Goal: Task Accomplishment & Management: Use online tool/utility

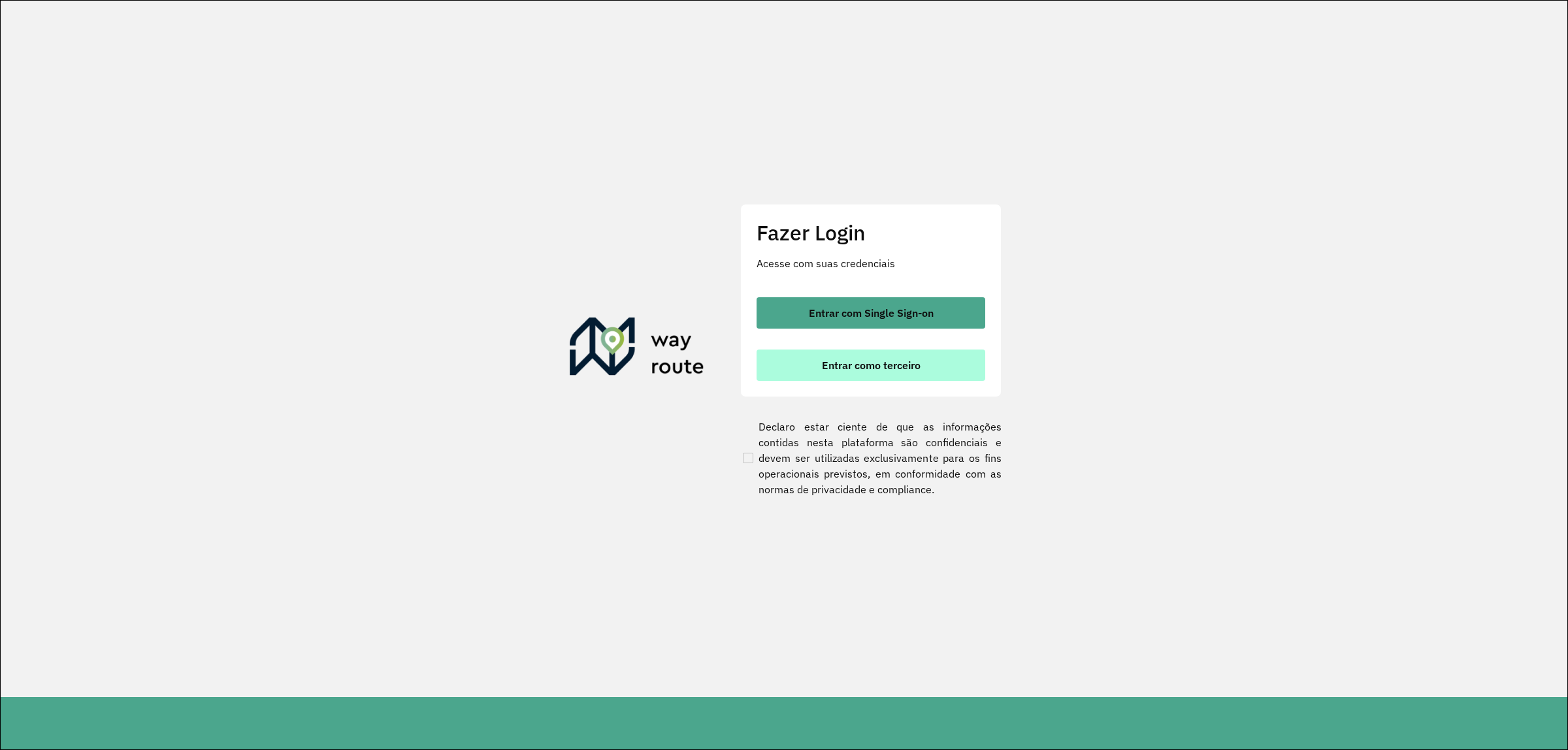
click at [843, 369] on span "Entrar como terceiro" at bounding box center [871, 365] width 99 height 10
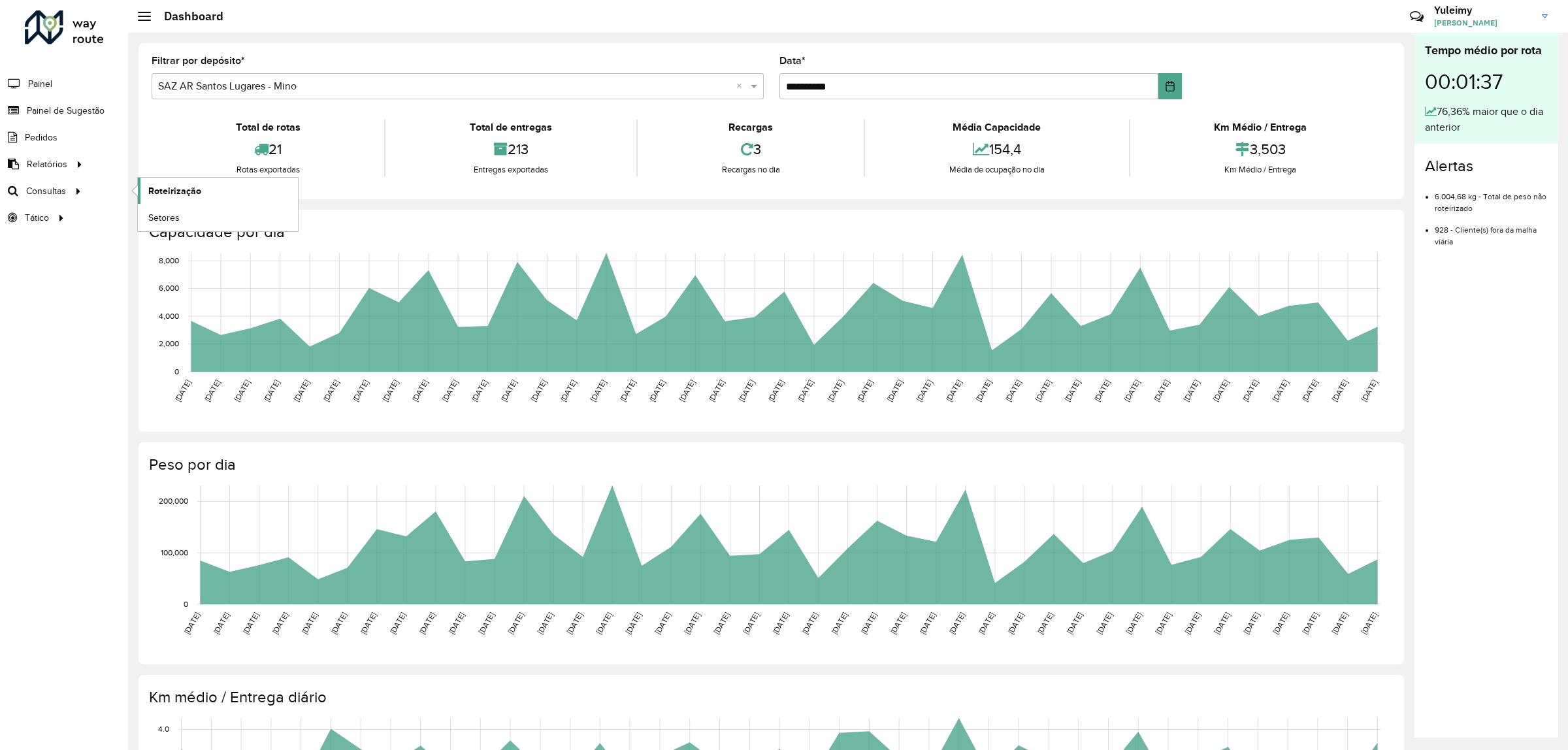
click at [180, 183] on link "Roteirização" at bounding box center [218, 191] width 160 height 26
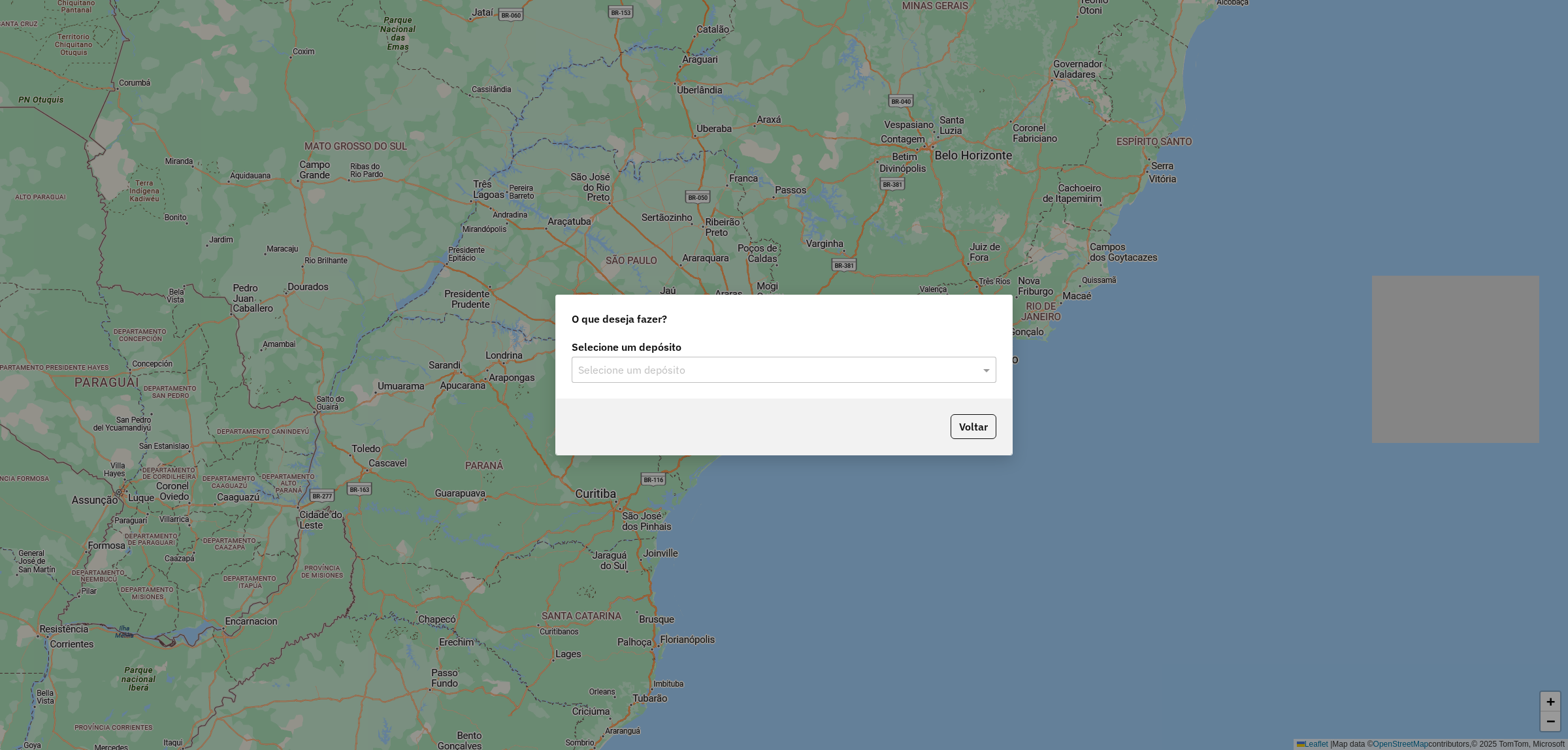
click at [655, 369] on input "text" at bounding box center [770, 370] width 386 height 16
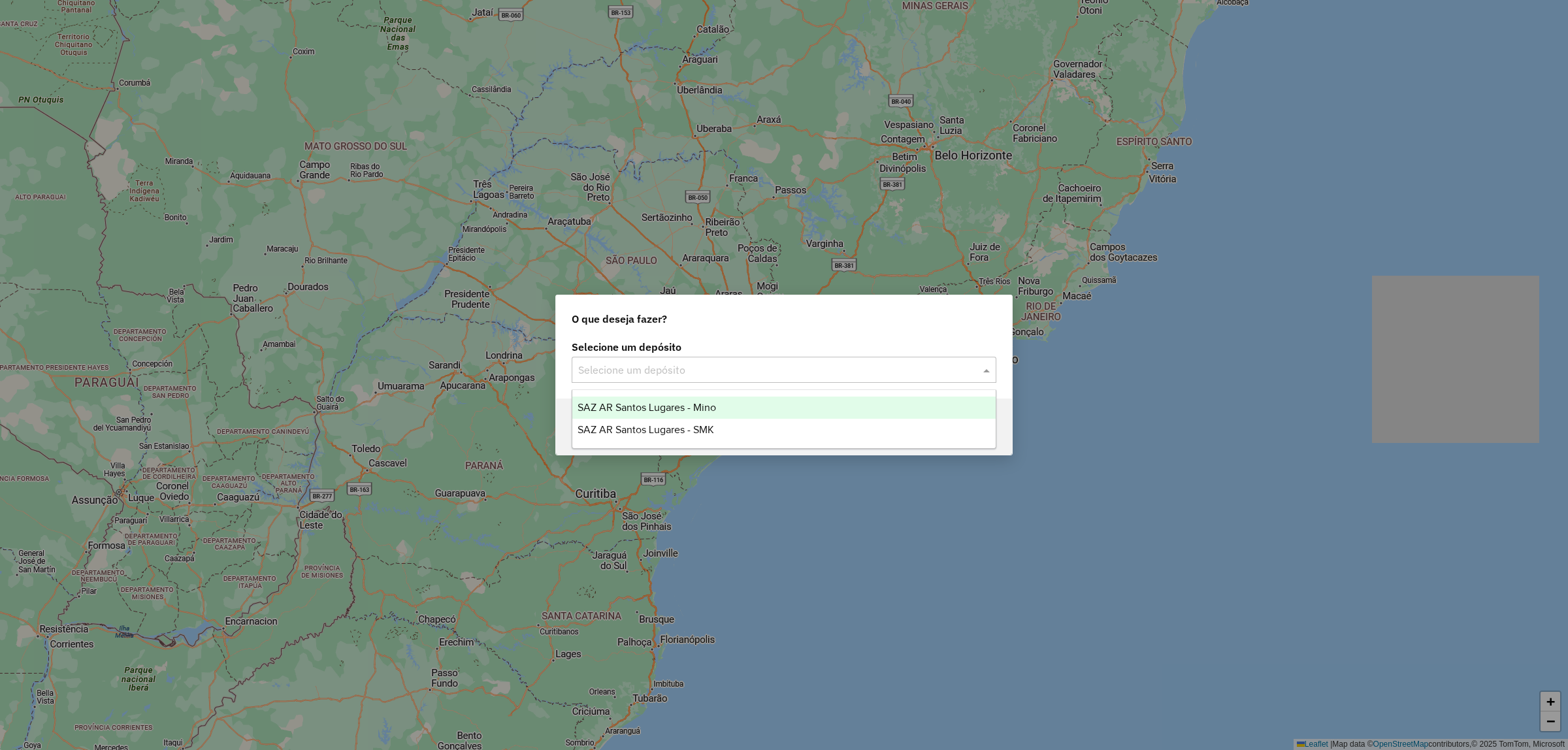
click at [688, 403] on span "SAZ AR Santos Lugares - Mino" at bounding box center [647, 407] width 139 height 11
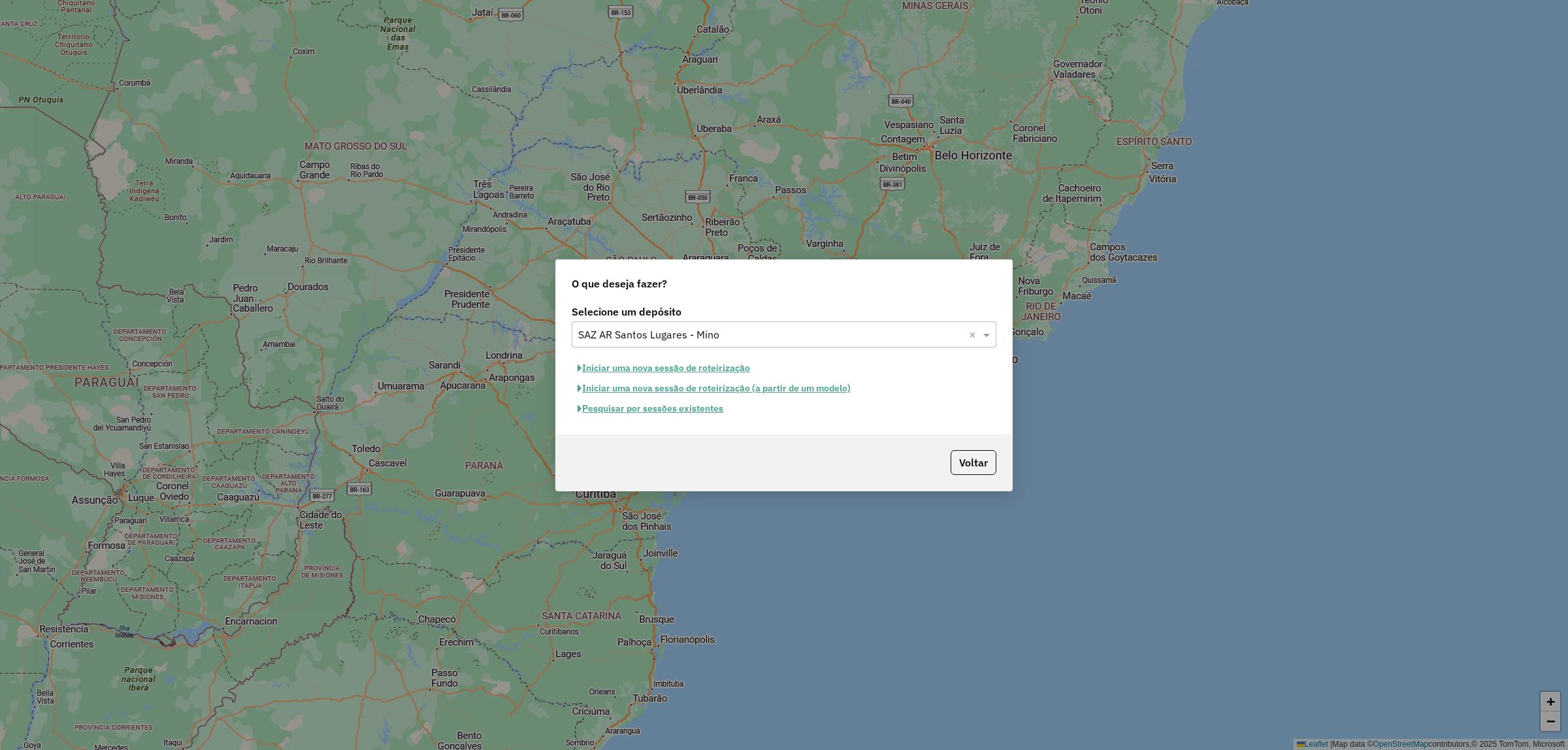
click at [704, 410] on button "Pesquisar por sessões existentes" at bounding box center [650, 408] width 157 height 20
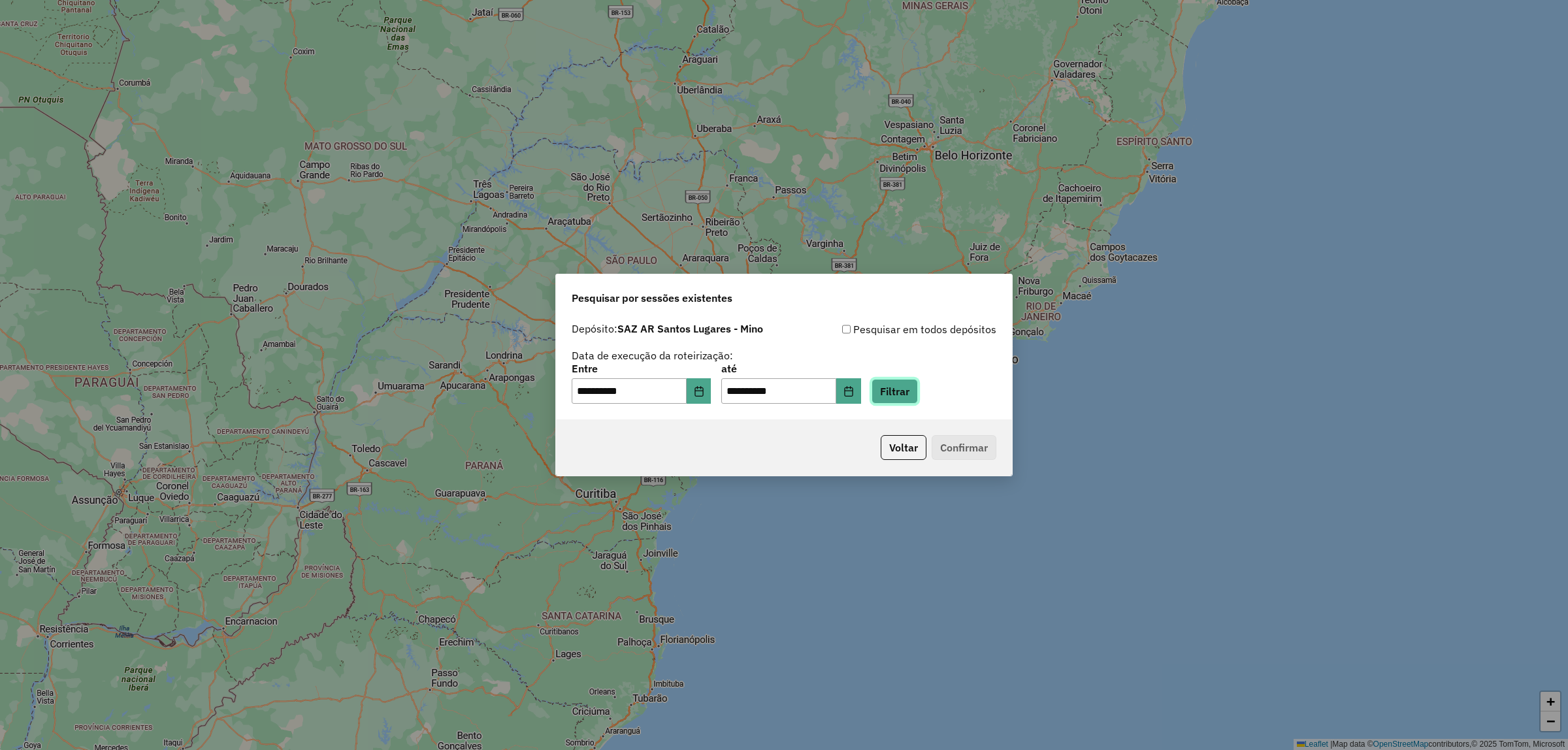
click at [918, 397] on button "Filtrar" at bounding box center [895, 391] width 46 height 25
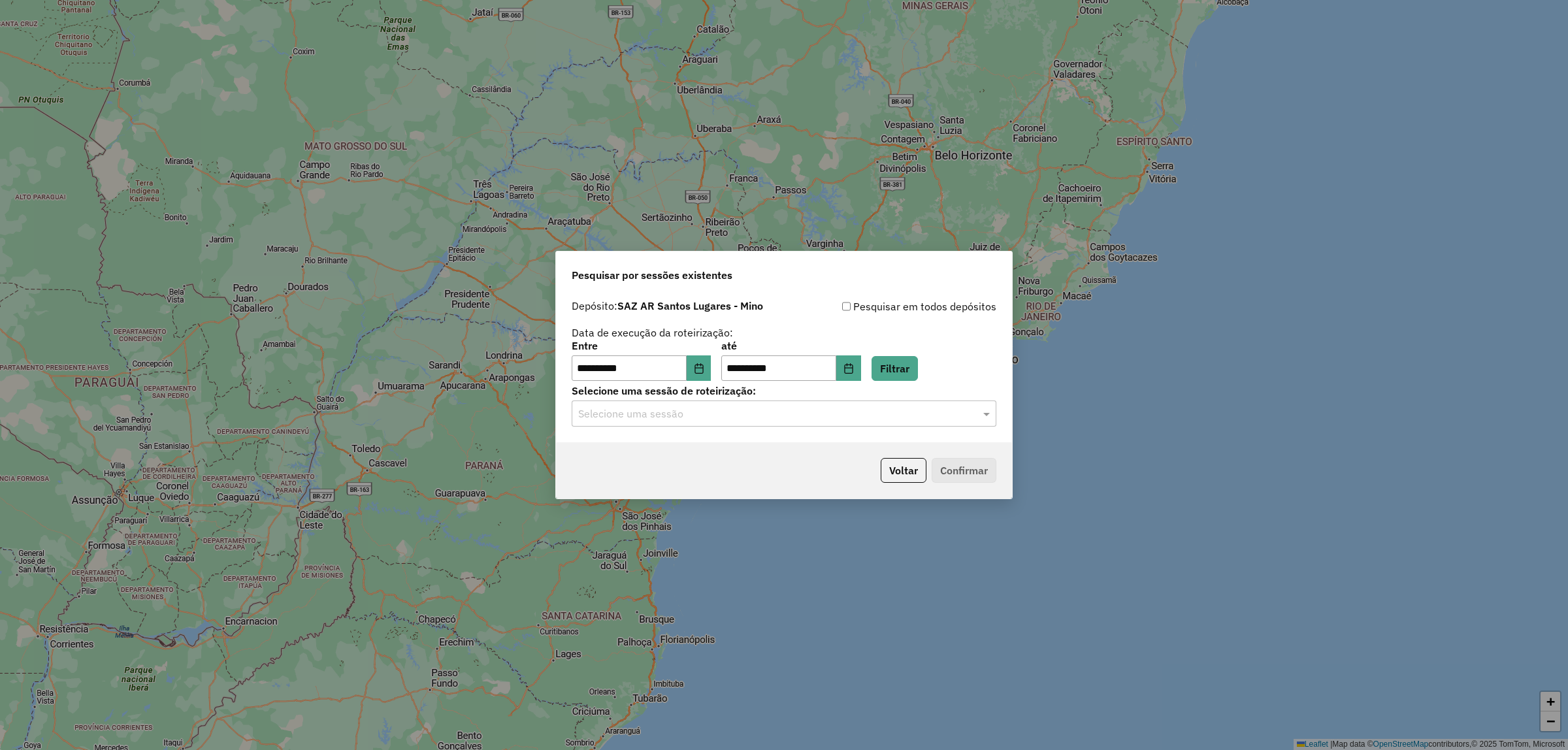
click at [744, 412] on input "text" at bounding box center [770, 414] width 386 height 16
click at [719, 450] on div "1230664 - 18/08/2025 13:26" at bounding box center [784, 452] width 423 height 22
click at [993, 470] on button "Confirmar" at bounding box center [964, 470] width 65 height 25
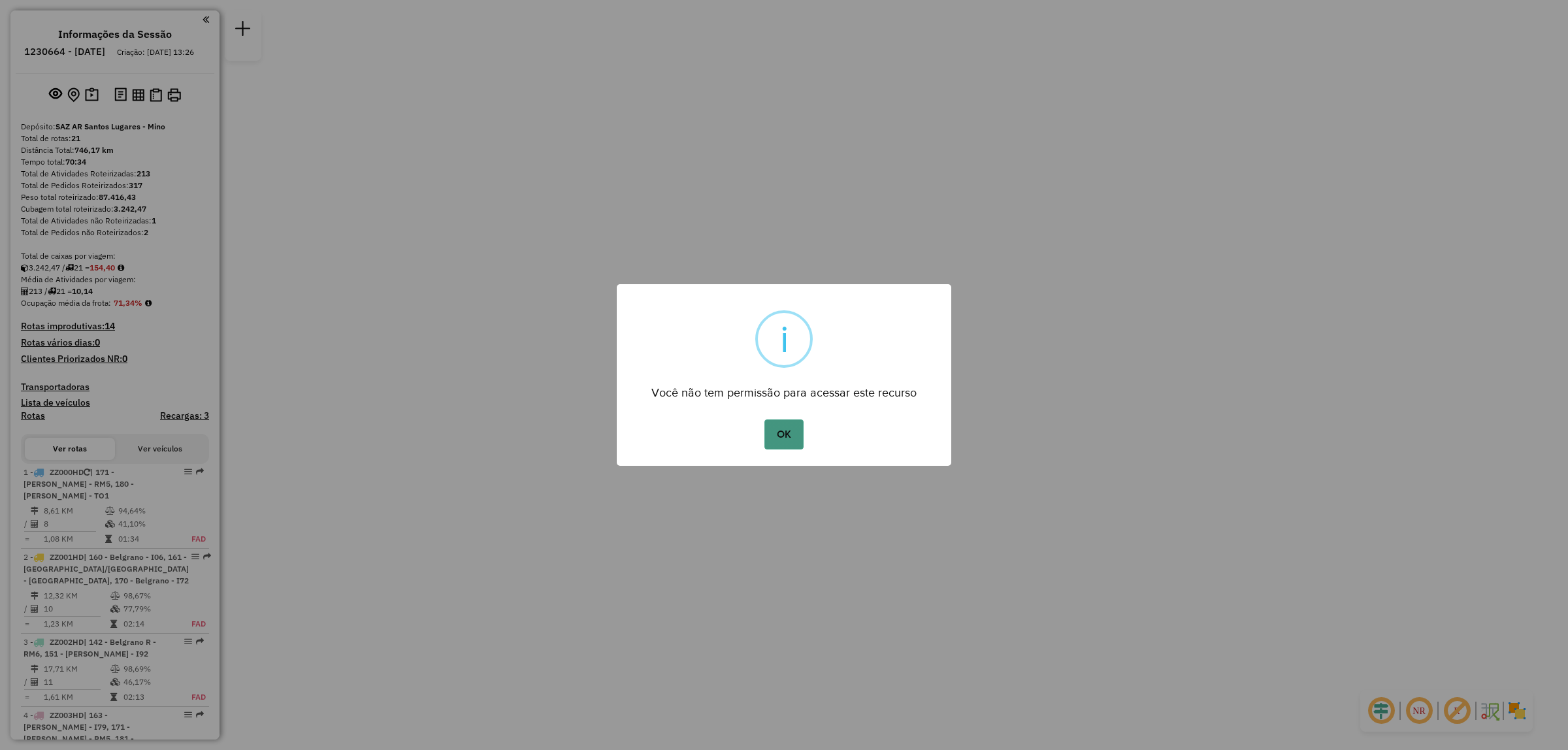
click at [788, 434] on button "OK" at bounding box center [784, 433] width 38 height 30
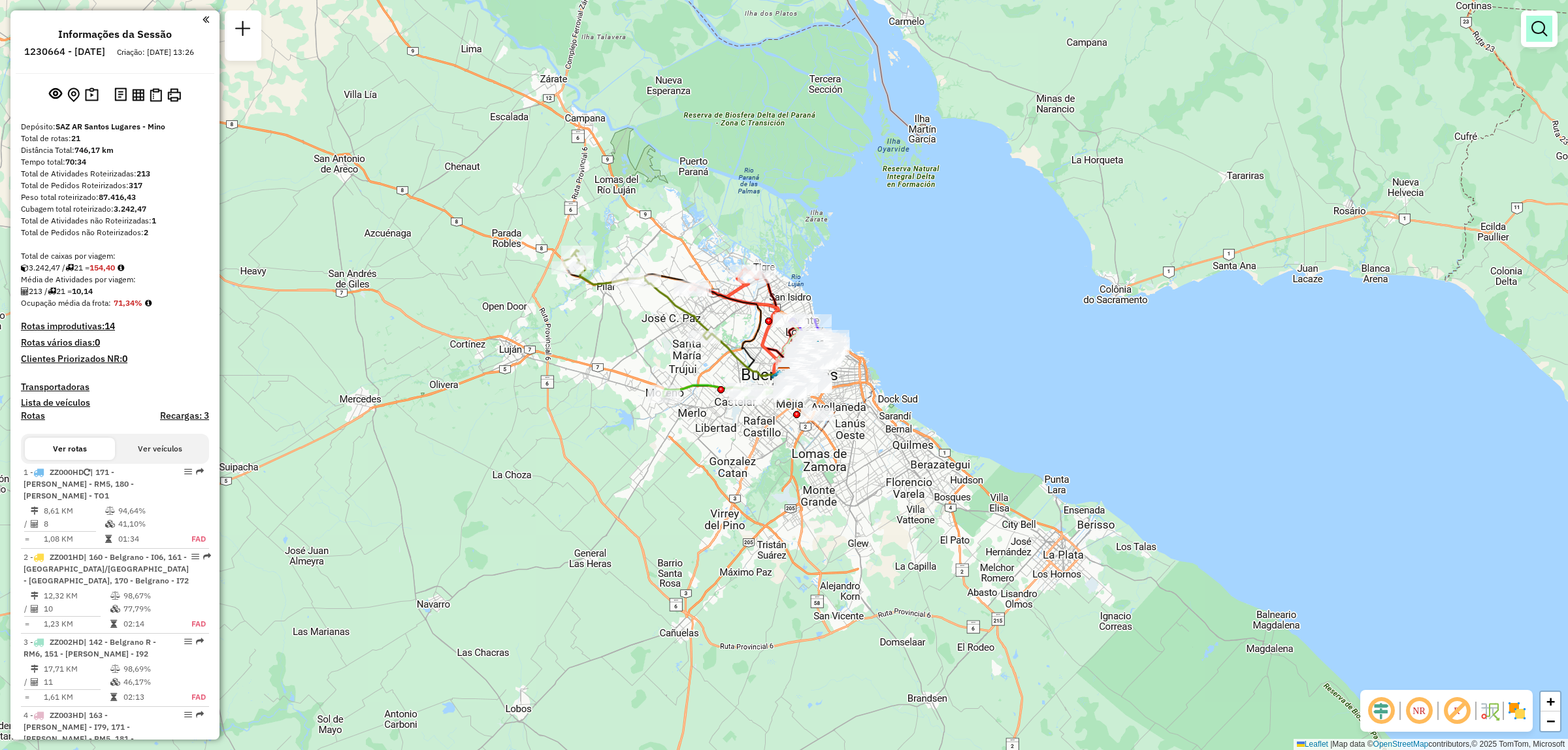
click at [1542, 31] on em at bounding box center [1540, 29] width 16 height 16
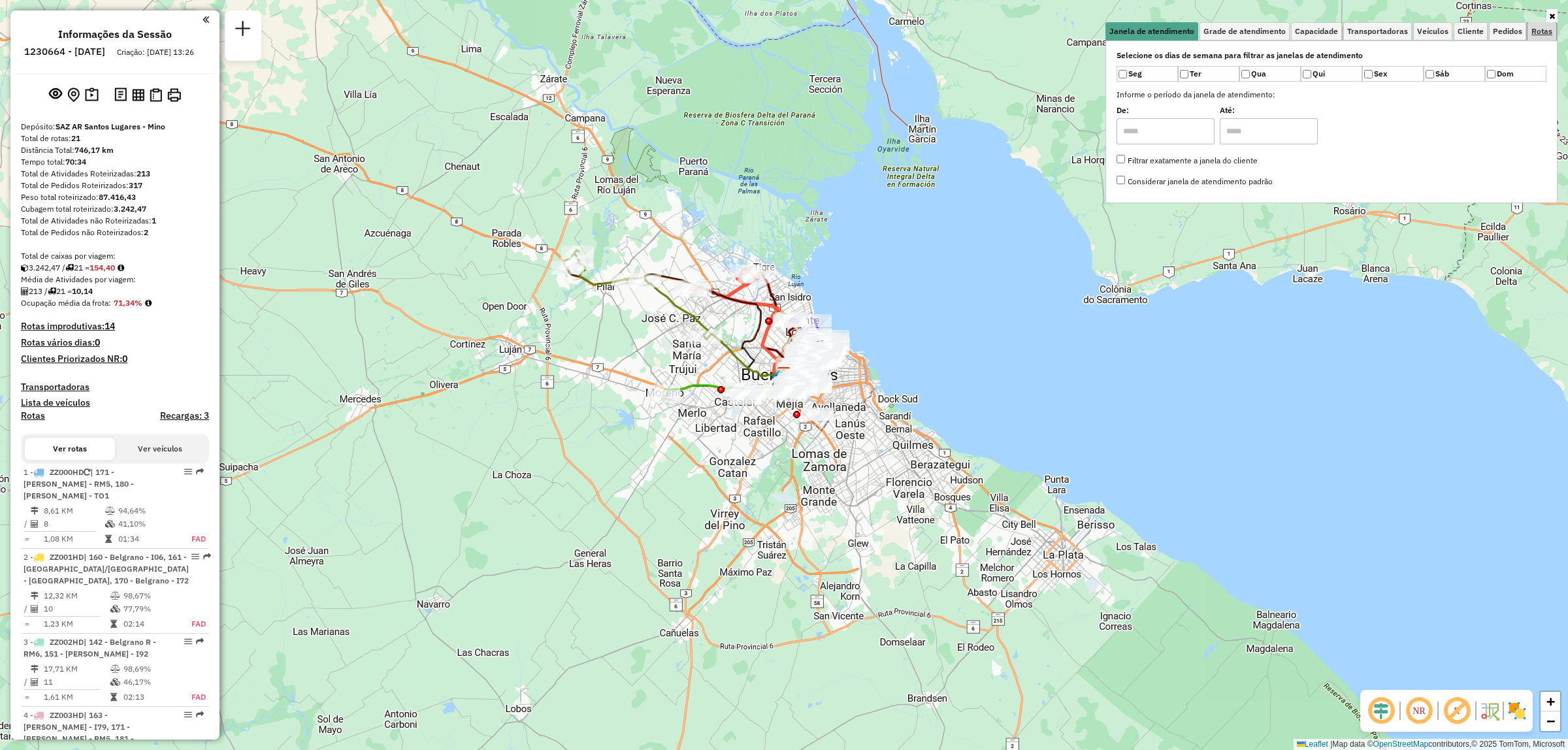
click at [1538, 33] on span "Rotas" at bounding box center [1542, 31] width 21 height 8
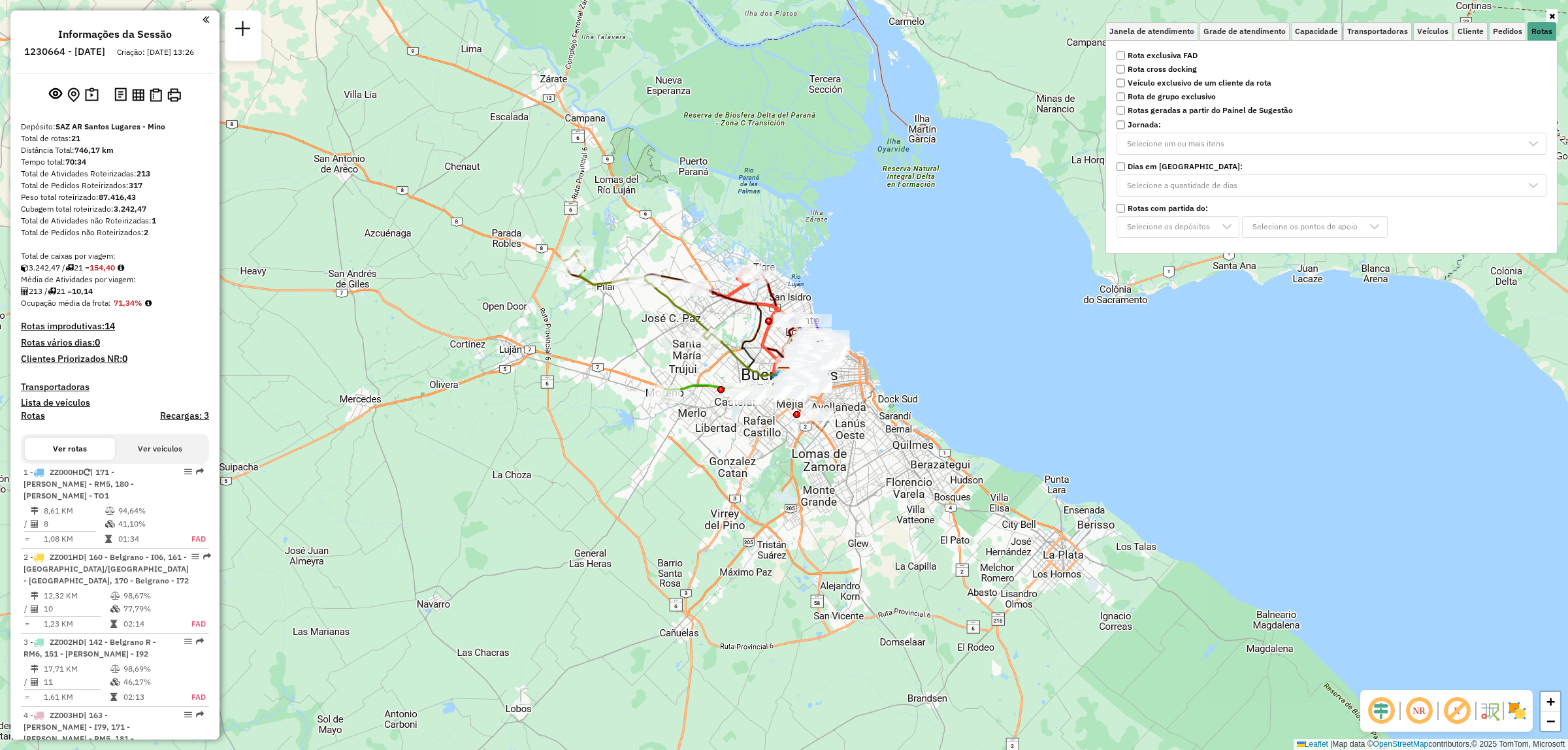
click at [1139, 53] on strong "Rota exclusiva FAD" at bounding box center [1162, 55] width 70 height 12
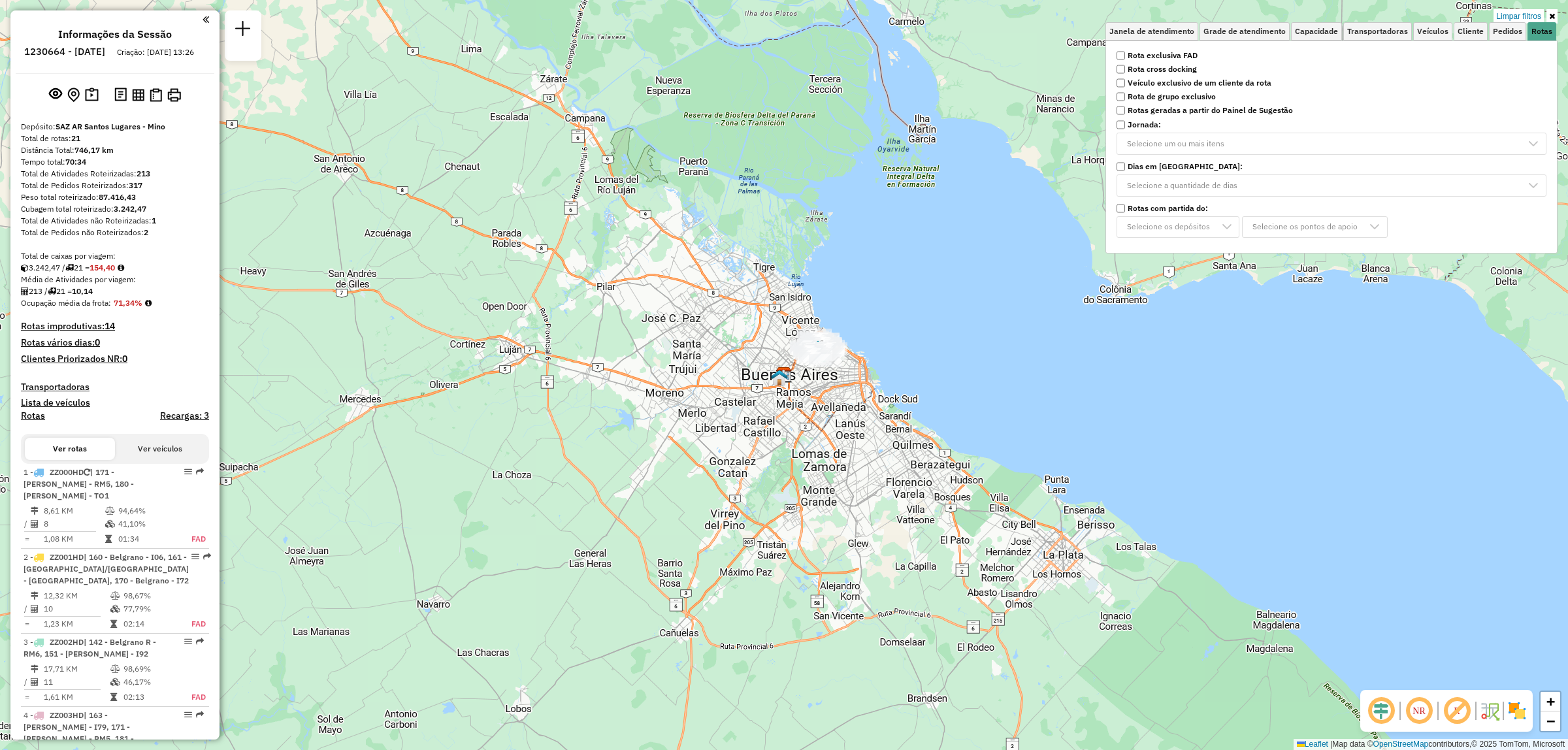
click at [896, 337] on div "Limpar filtros Janela de atendimento Grade de atendimento Capacidade Transporta…" at bounding box center [784, 375] width 1568 height 750
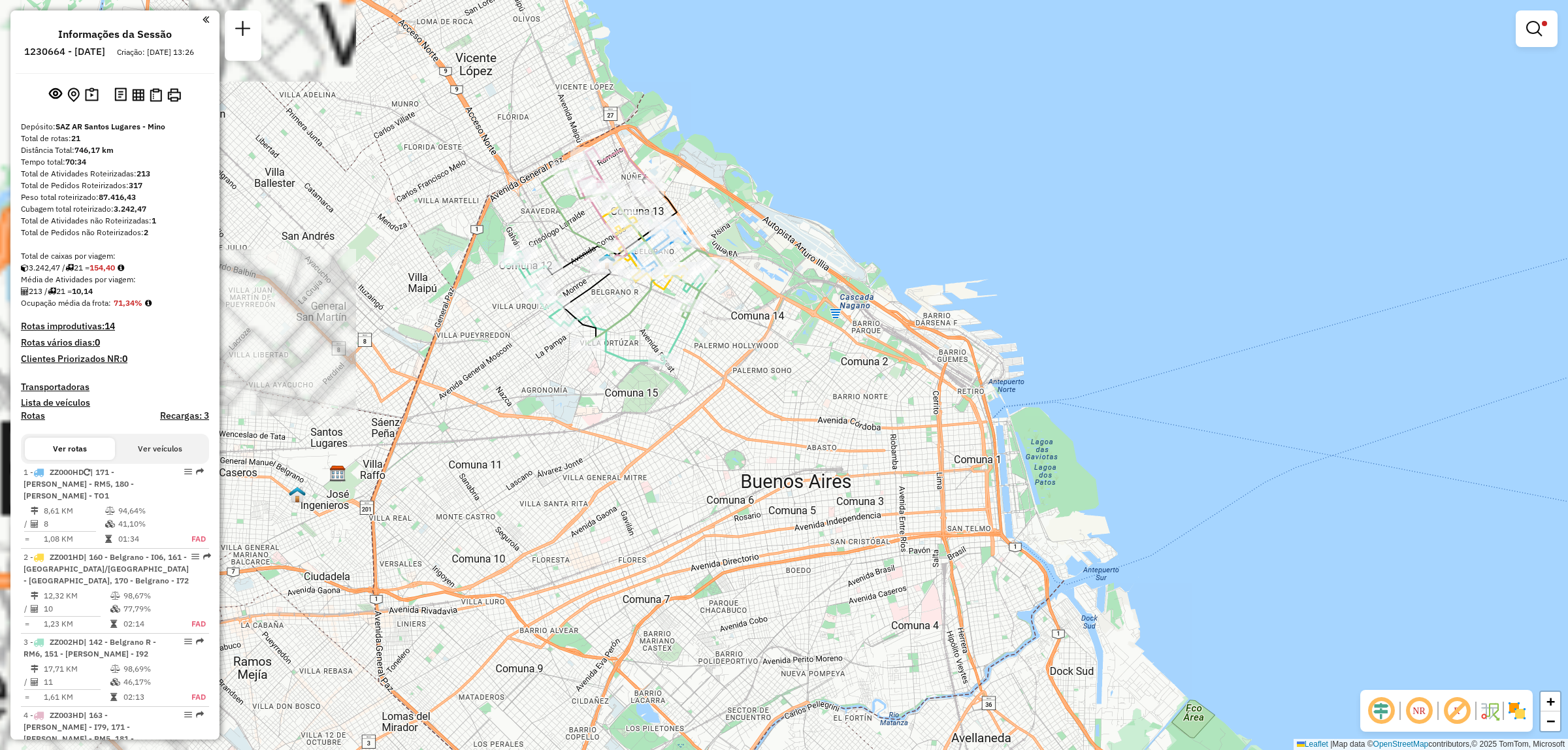
drag, startPoint x: 498, startPoint y: 321, endPoint x: 742, endPoint y: 397, distance: 255.6
click at [747, 403] on div "Limpar filtros Janela de atendimento Grade de atendimento Capacidade Transporta…" at bounding box center [784, 375] width 1568 height 750
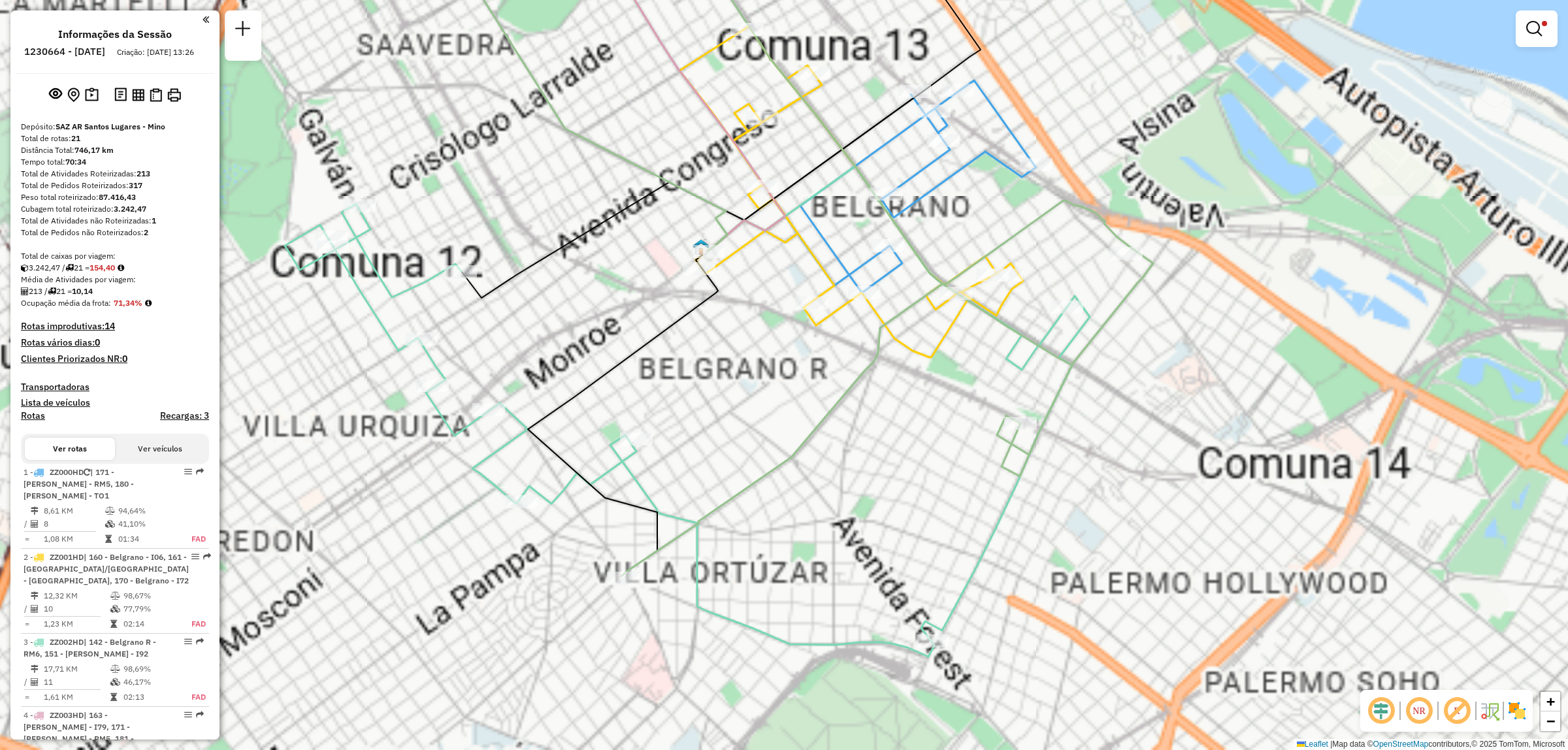
drag, startPoint x: 770, startPoint y: 385, endPoint x: 750, endPoint y: 453, distance: 70.9
click at [750, 452] on div "Limpar filtros Janela de atendimento Grade de atendimento Capacidade Transporta…" at bounding box center [784, 375] width 1568 height 750
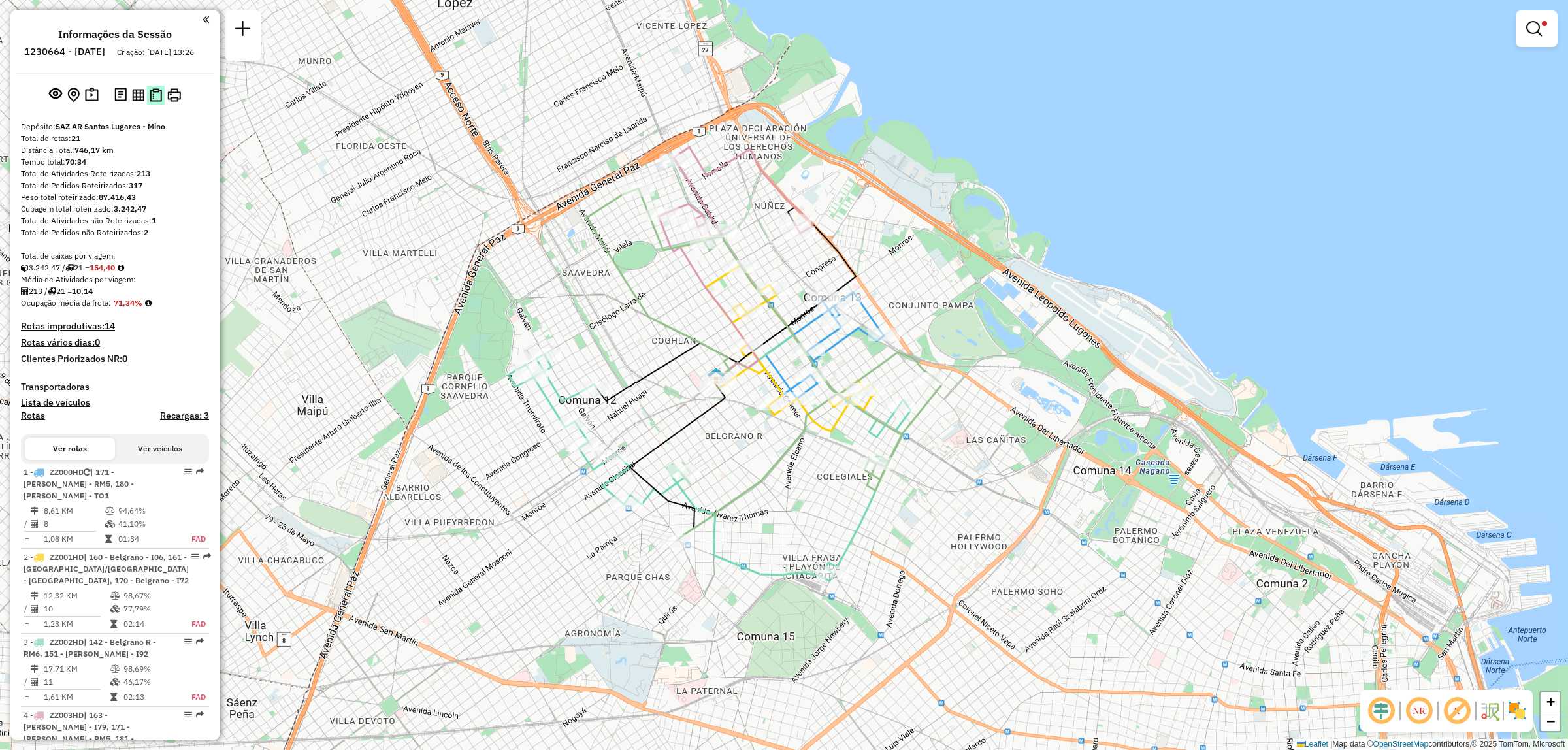
click at [152, 102] on img at bounding box center [156, 95] width 12 height 14
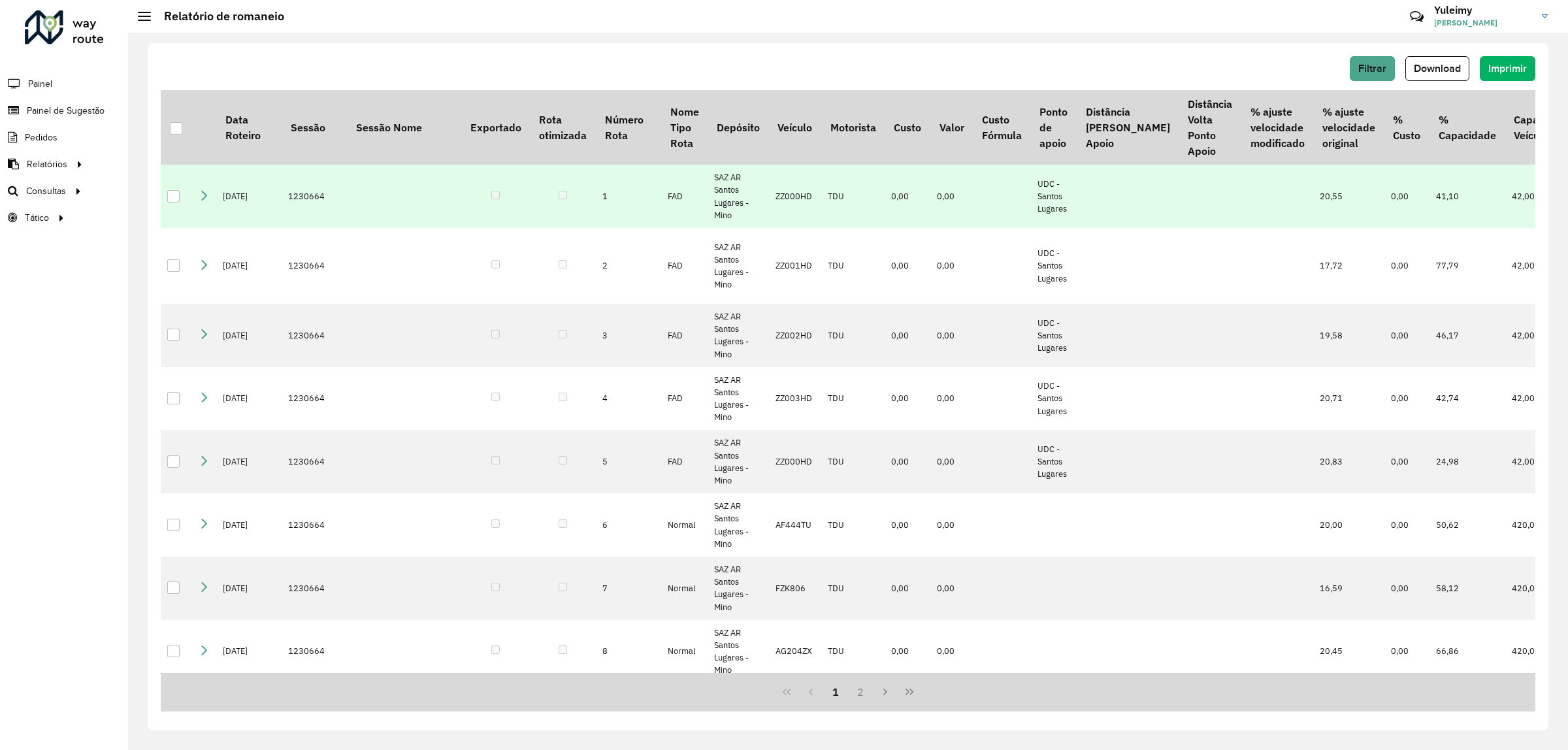
click at [175, 195] on div at bounding box center [173, 196] width 12 height 12
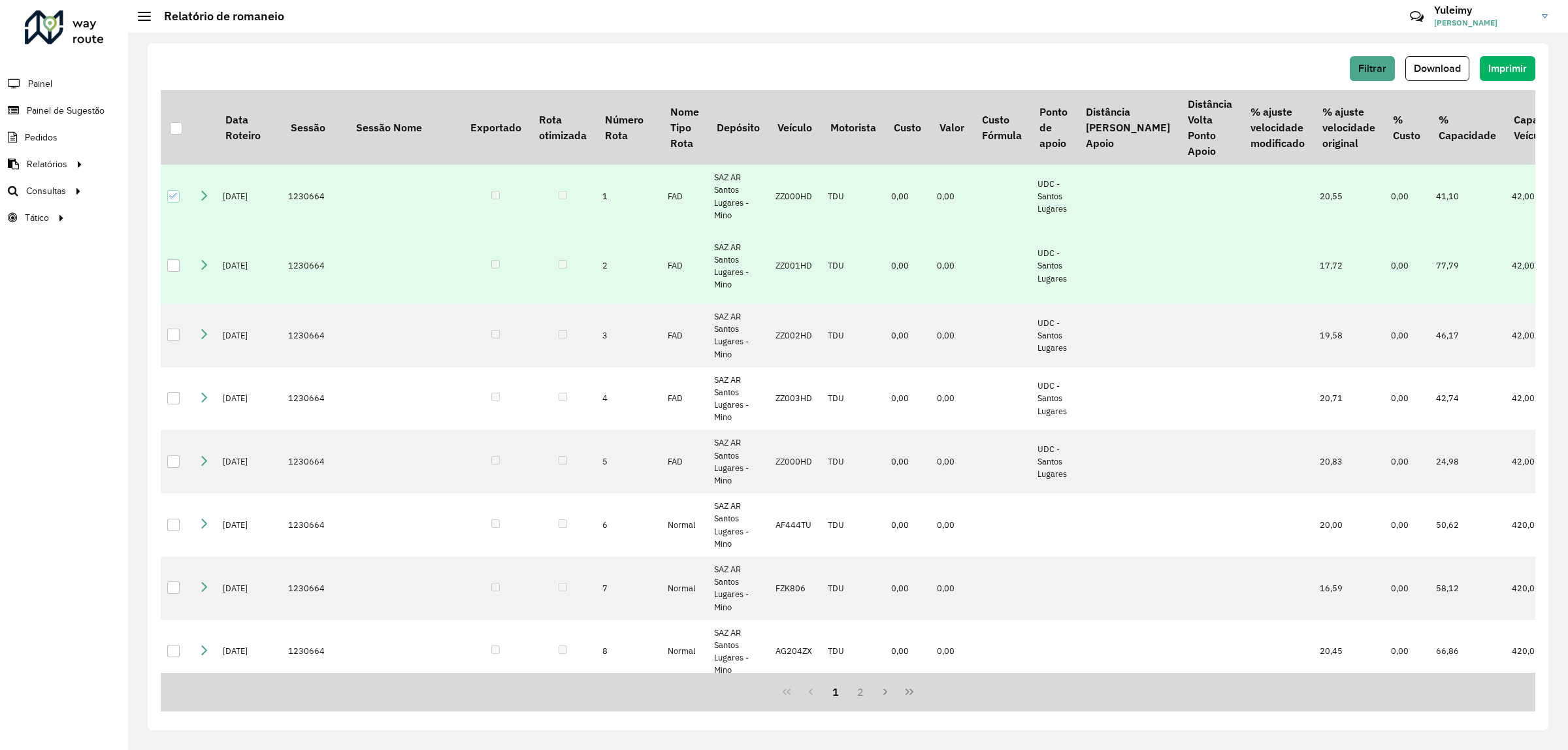
click at [175, 268] on div at bounding box center [173, 265] width 12 height 12
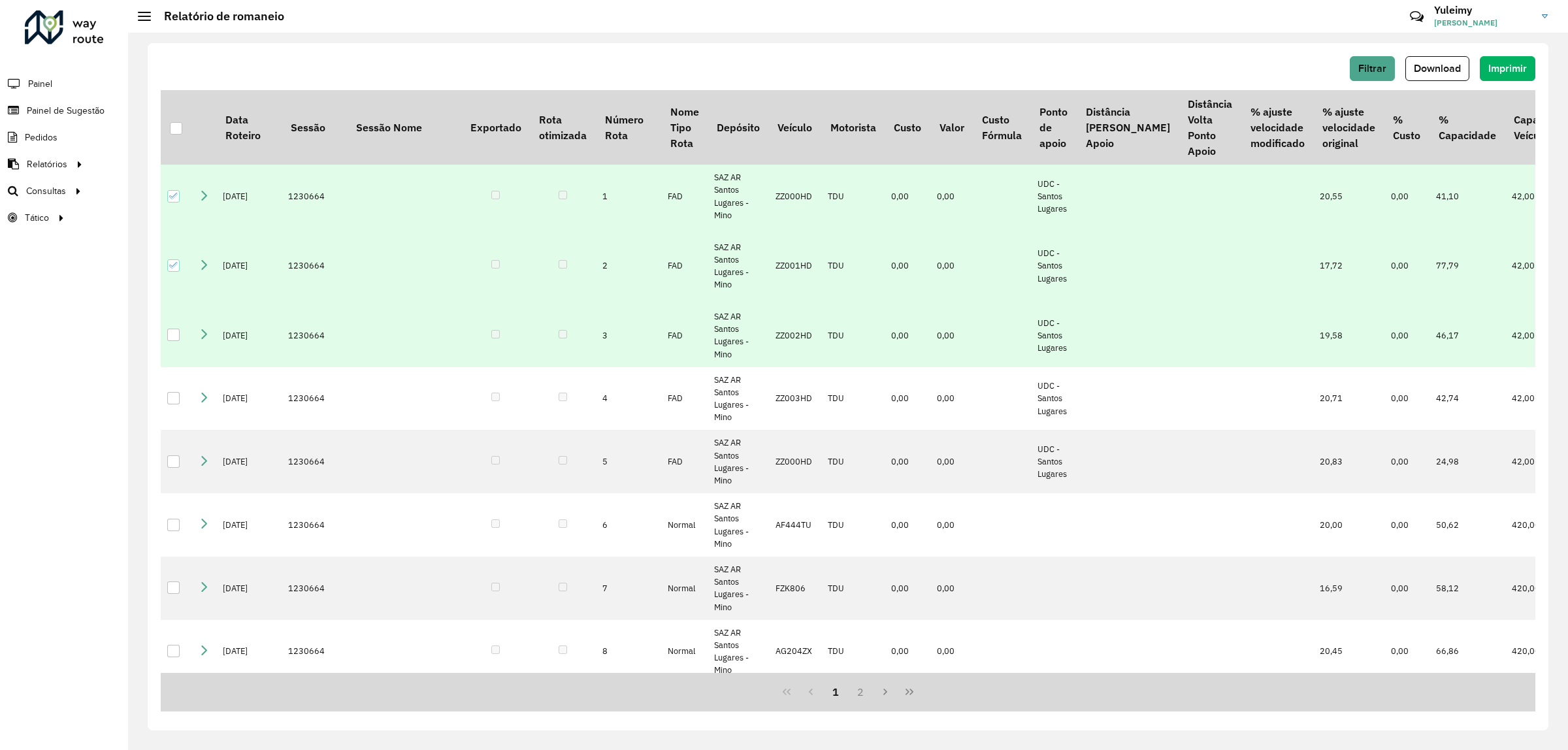
click at [173, 337] on div at bounding box center [173, 334] width 12 height 12
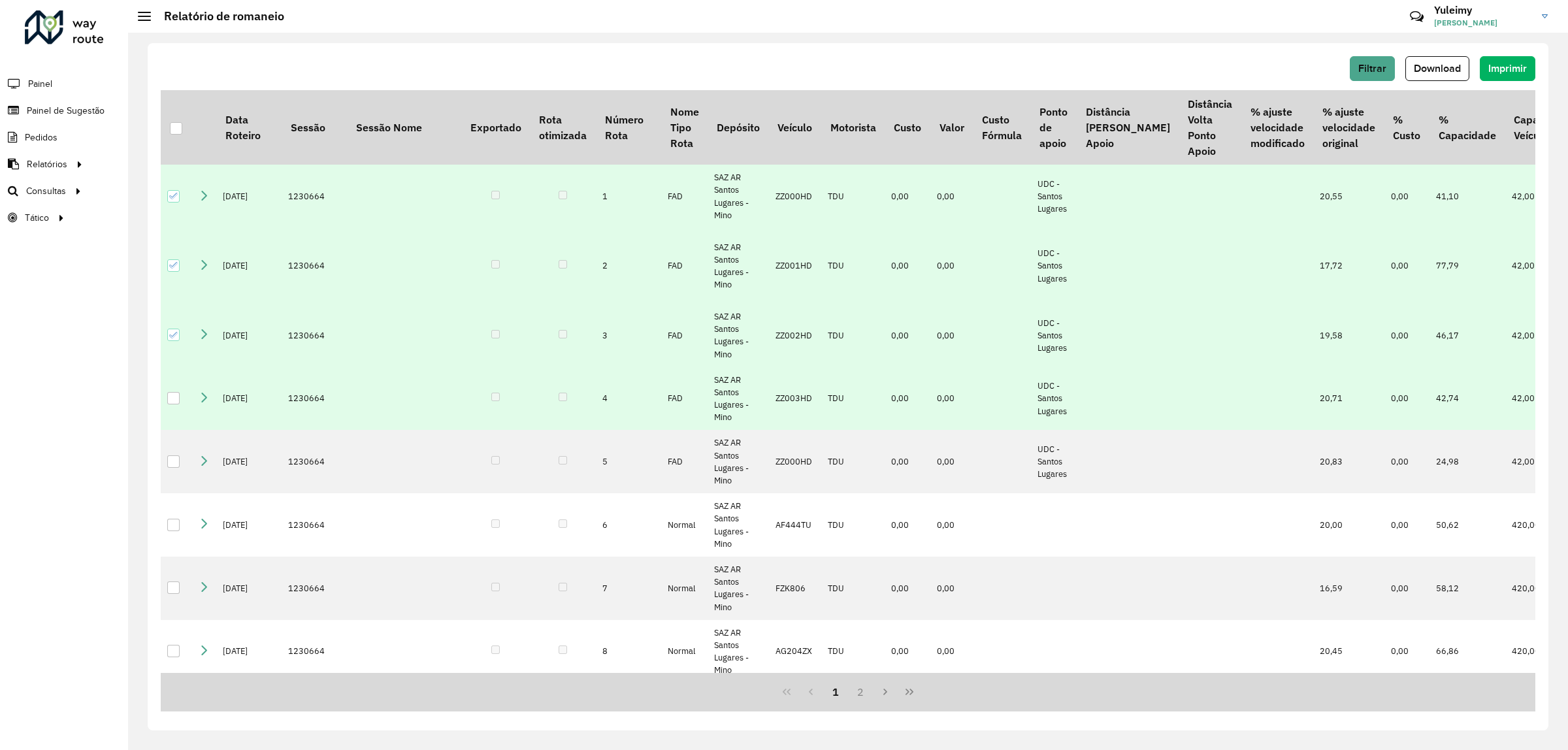
click at [173, 398] on div at bounding box center [173, 397] width 12 height 12
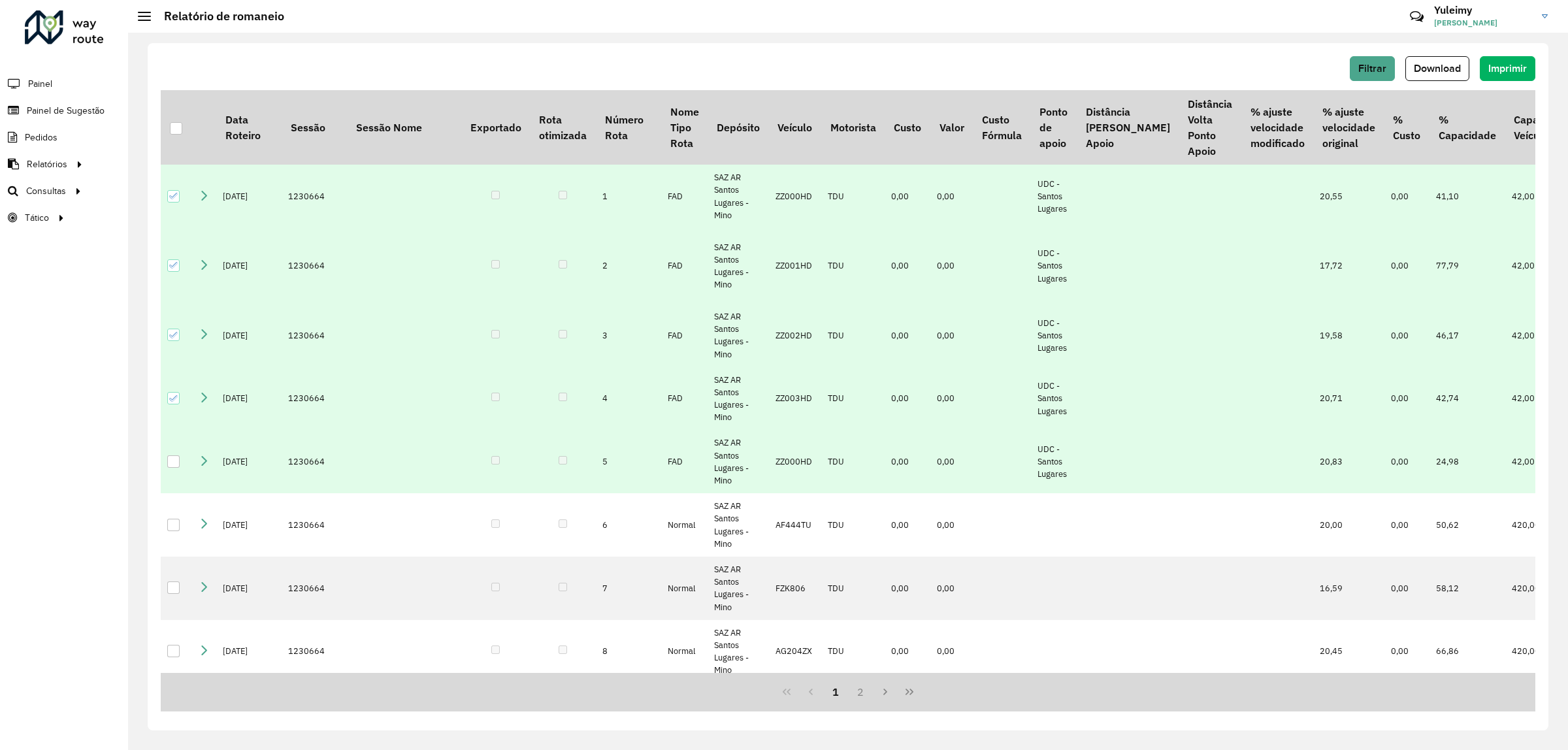
click at [170, 461] on div at bounding box center [173, 461] width 12 height 12
click at [1429, 64] on span "Download" at bounding box center [1437, 68] width 47 height 11
